Goal: Information Seeking & Learning: Learn about a topic

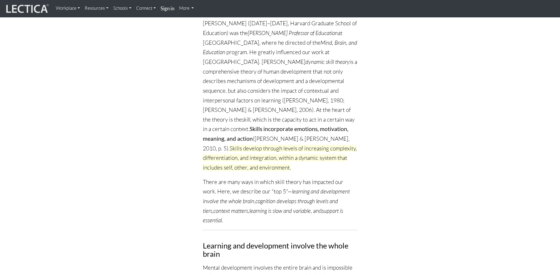
scroll to position [11, 0]
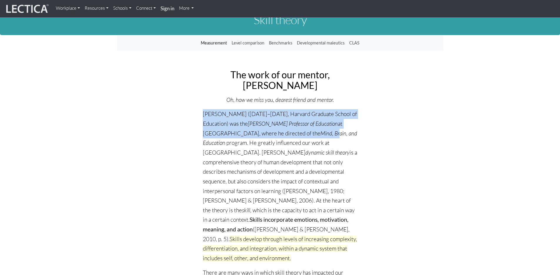
drag, startPoint x: 204, startPoint y: 139, endPoint x: 302, endPoint y: 180, distance: 106.0
click at [302, 180] on p "[PERSON_NAME] ([DATE]–[DATE], Harvard Graduate School of Education) was the [PE…" at bounding box center [280, 185] width 154 height 153
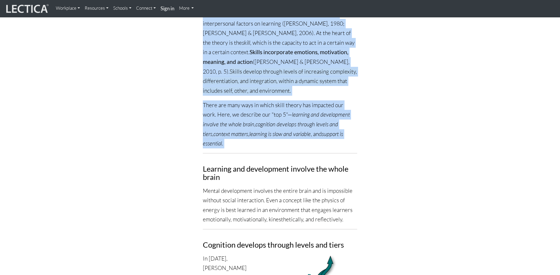
scroll to position [240, 0]
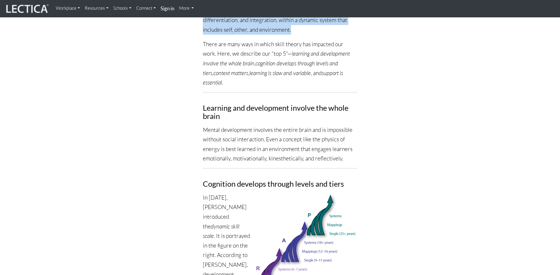
drag, startPoint x: 203, startPoint y: 128, endPoint x: 355, endPoint y: 123, distance: 152.4
copy p "[PERSON_NAME] dynamic skill theory is a comprehensive theory of human developme…"
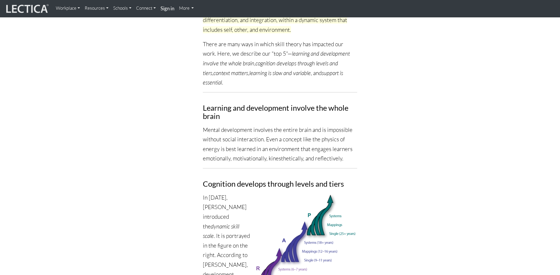
click at [241, 33] on span "Skills develop through levels of increasing complexity, differentiation, and in…" at bounding box center [280, 20] width 154 height 26
